Goal: Task Accomplishment & Management: Manage account settings

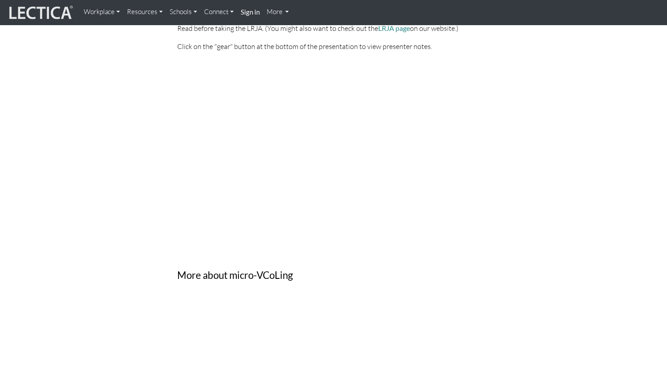
scroll to position [1587, 0]
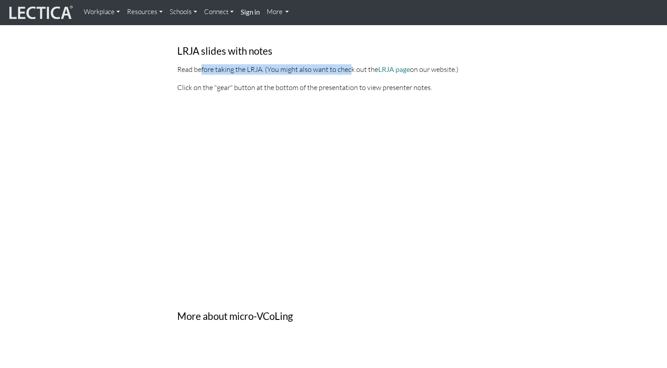
drag, startPoint x: 201, startPoint y: 71, endPoint x: 354, endPoint y: 70, distance: 153.4
click at [354, 70] on p "Read before taking the LRJA. (You might also want to check out the LRJA page on…" at bounding box center [333, 69] width 313 height 11
drag, startPoint x: 354, startPoint y: 70, endPoint x: 394, endPoint y: 71, distance: 39.7
click at [394, 71] on link "LRJA page" at bounding box center [394, 69] width 32 height 8
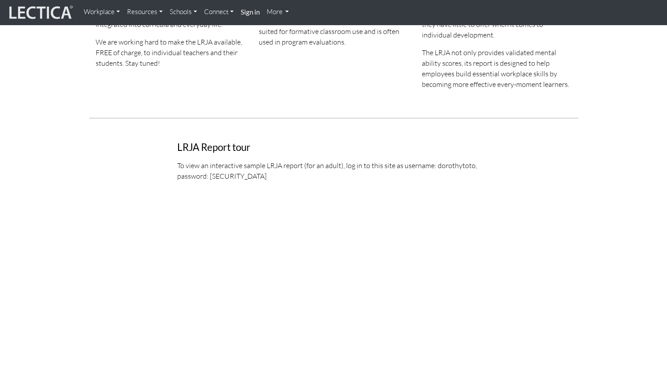
scroll to position [397, 0]
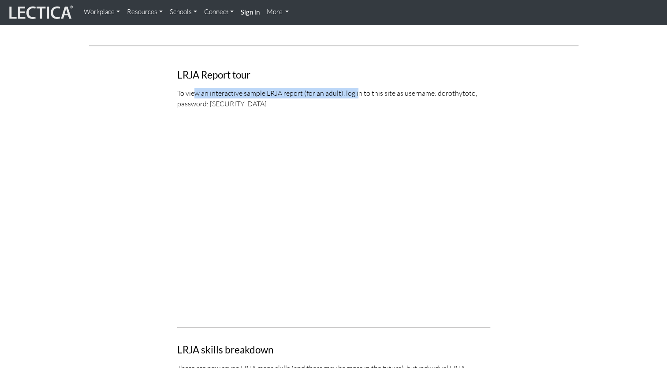
drag, startPoint x: 194, startPoint y: 94, endPoint x: 355, endPoint y: 94, distance: 161.3
click at [355, 94] on p "To view an interactive sample LRJA report (for an adult), log in to this site a…" at bounding box center [333, 98] width 313 height 21
drag, startPoint x: 355, startPoint y: 94, endPoint x: 278, endPoint y: 100, distance: 77.9
click at [278, 100] on p "To view an interactive sample LRJA report (for an adult), log in to this site a…" at bounding box center [333, 98] width 313 height 21
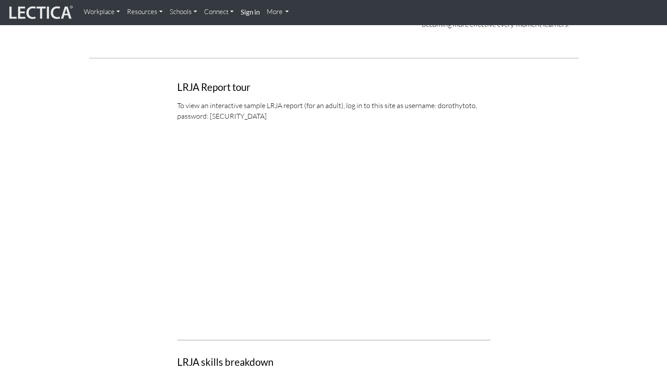
scroll to position [309, 0]
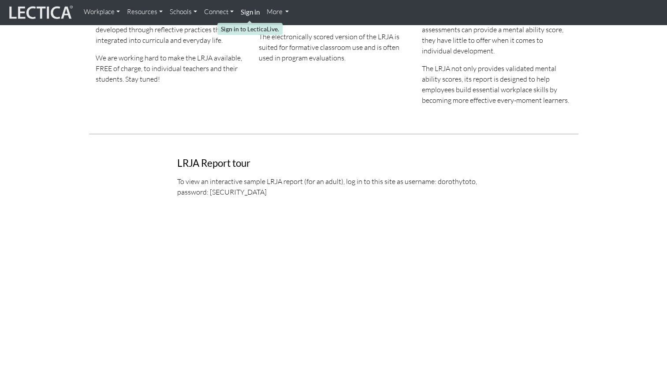
click at [256, 15] on strong "Sign in" at bounding box center [250, 12] width 19 height 8
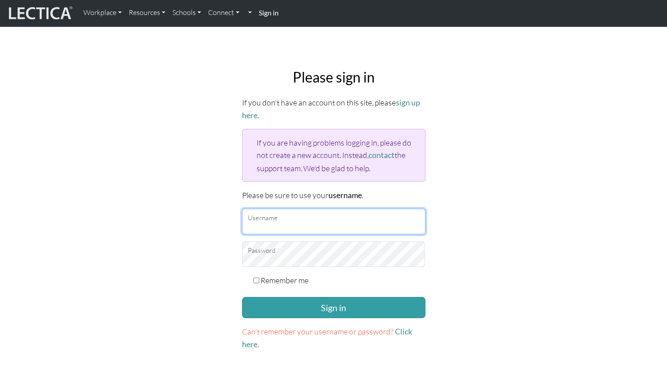
drag, startPoint x: 279, startPoint y: 213, endPoint x: 307, endPoint y: 221, distance: 29.4
click at [279, 213] on input "Username" at bounding box center [333, 221] width 183 height 26
type input "dorothytoto"
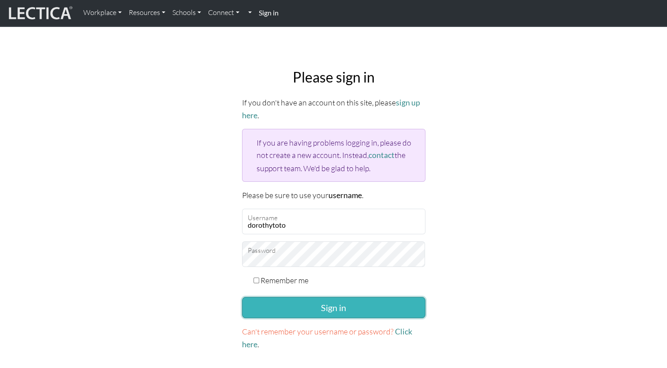
click at [358, 297] on button "Sign in" at bounding box center [333, 307] width 183 height 21
